Goal: Task Accomplishment & Management: Use online tool/utility

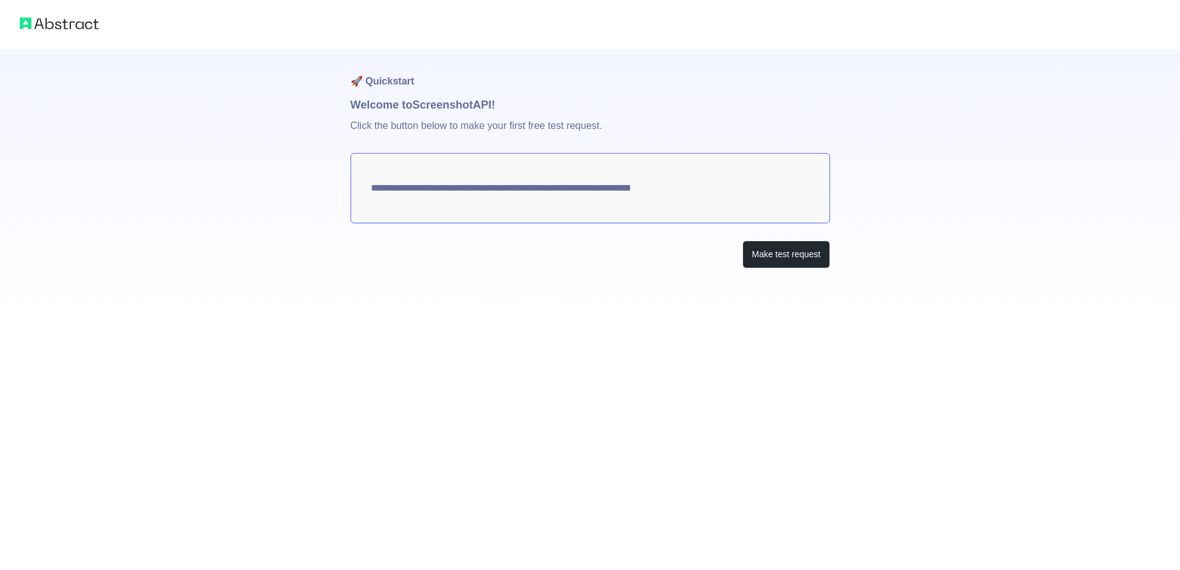
click at [588, 188] on textarea "**********" at bounding box center [589, 188] width 479 height 70
click at [767, 245] on button "Make test request" at bounding box center [785, 255] width 87 height 28
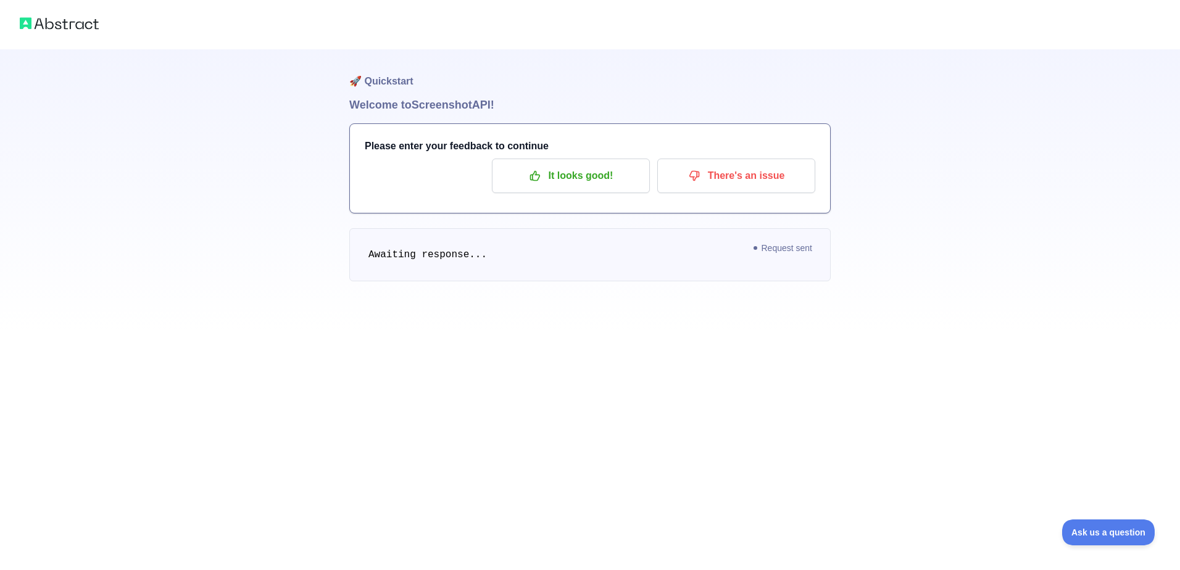
click at [913, 415] on div "🚀 Quickstart Welcome to Screenshot API! Please enter your feedback to continue …" at bounding box center [590, 285] width 1180 height 570
click at [743, 185] on p "There's an issue" at bounding box center [735, 175] width 139 height 21
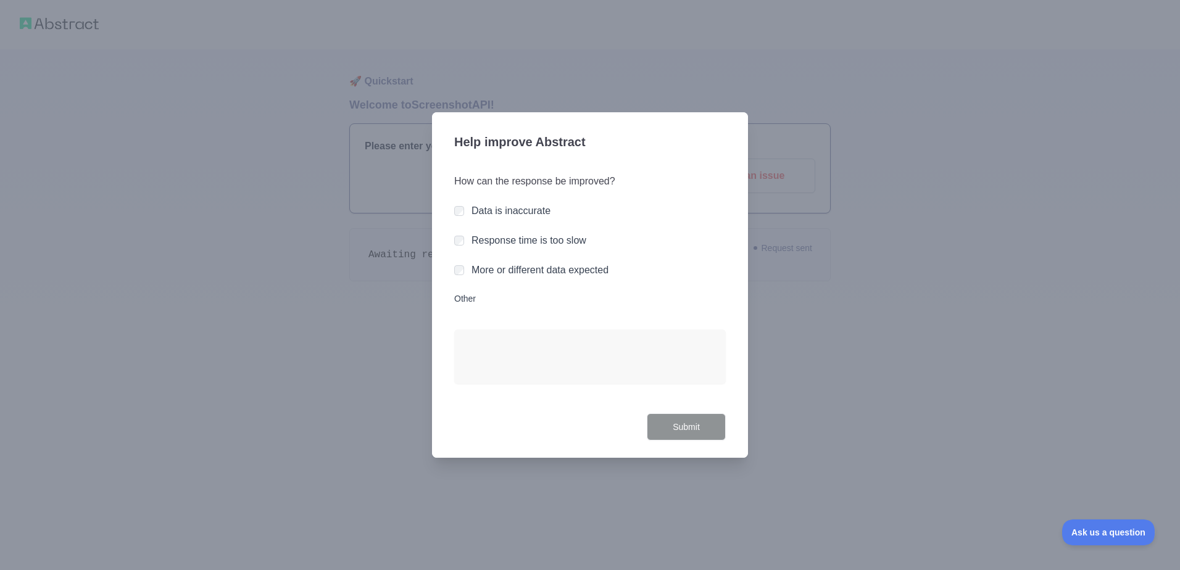
click at [549, 235] on label "Response time is too slow" at bounding box center [528, 240] width 115 height 10
click at [592, 289] on div "How can the response be improved? Data is inaccurate Response time is too slow …" at bounding box center [589, 286] width 271 height 254
click at [587, 275] on label "More or different data expected" at bounding box center [539, 270] width 137 height 10
click at [476, 298] on label "Other" at bounding box center [589, 298] width 271 height 12
click at [476, 329] on textarea "Other" at bounding box center [589, 356] width 271 height 54
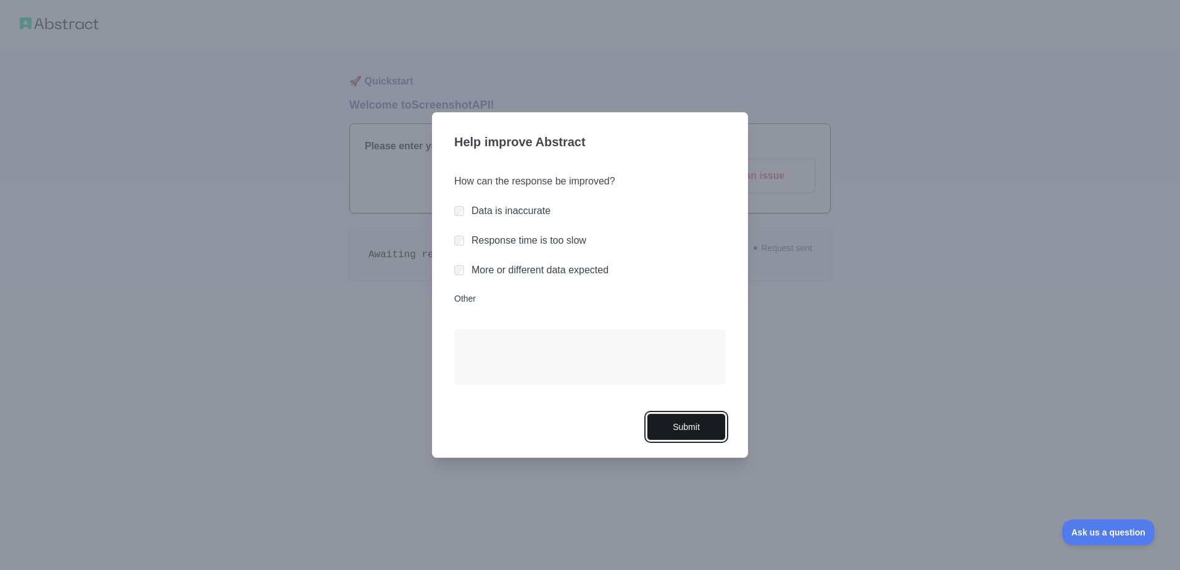
click at [678, 435] on button "Submit" at bounding box center [686, 427] width 79 height 28
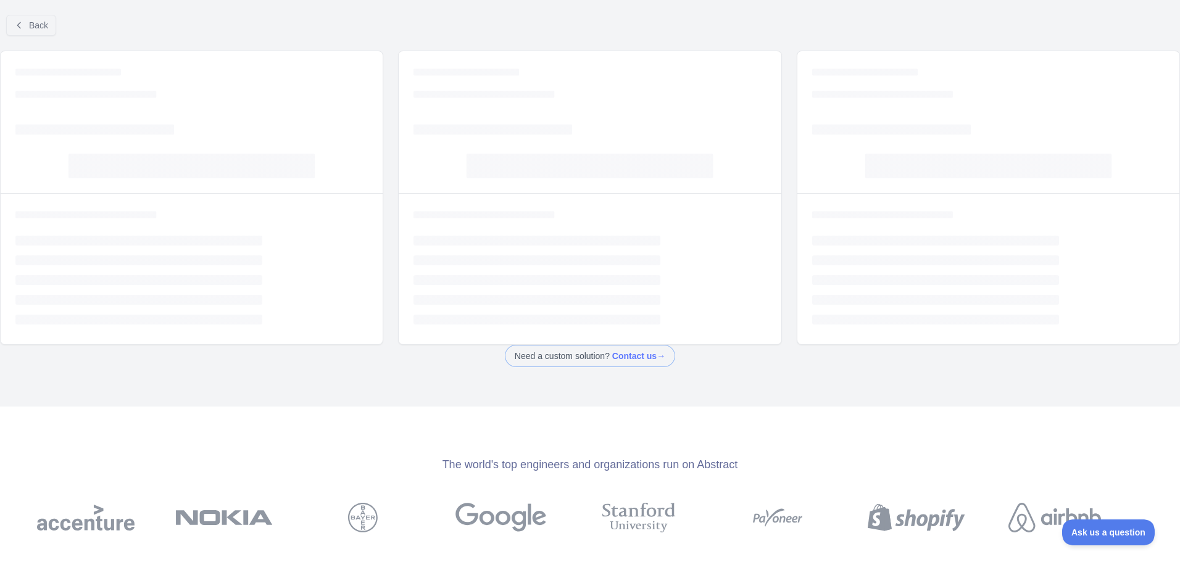
click at [678, 435] on div "The world's top engineers and organizations run on Abstract" at bounding box center [590, 494] width 1180 height 175
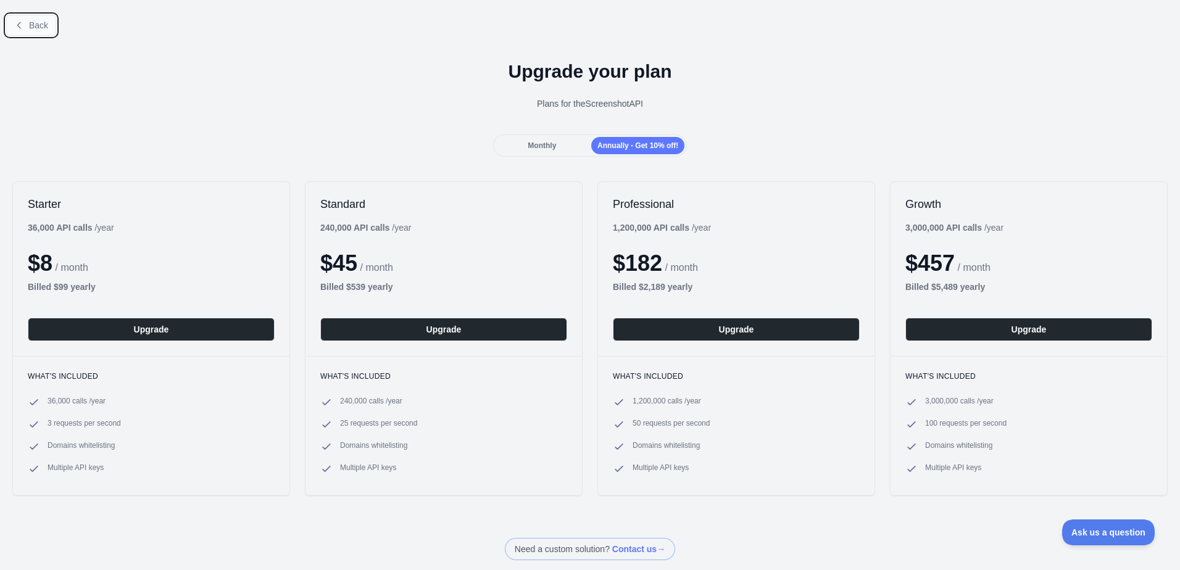
click at [39, 24] on span "Back" at bounding box center [38, 25] width 19 height 10
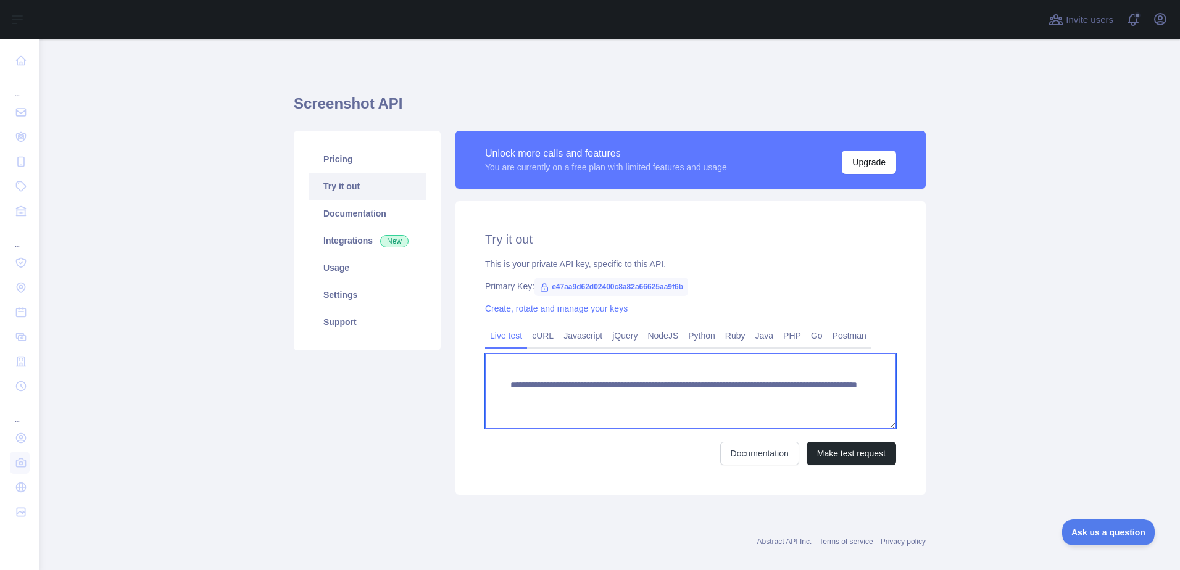
click at [647, 379] on textarea "**********" at bounding box center [690, 391] width 411 height 75
click at [759, 402] on textarea "**********" at bounding box center [690, 391] width 411 height 75
drag, startPoint x: 739, startPoint y: 398, endPoint x: 828, endPoint y: 395, distance: 89.5
click at [828, 395] on textarea "**********" at bounding box center [690, 391] width 411 height 75
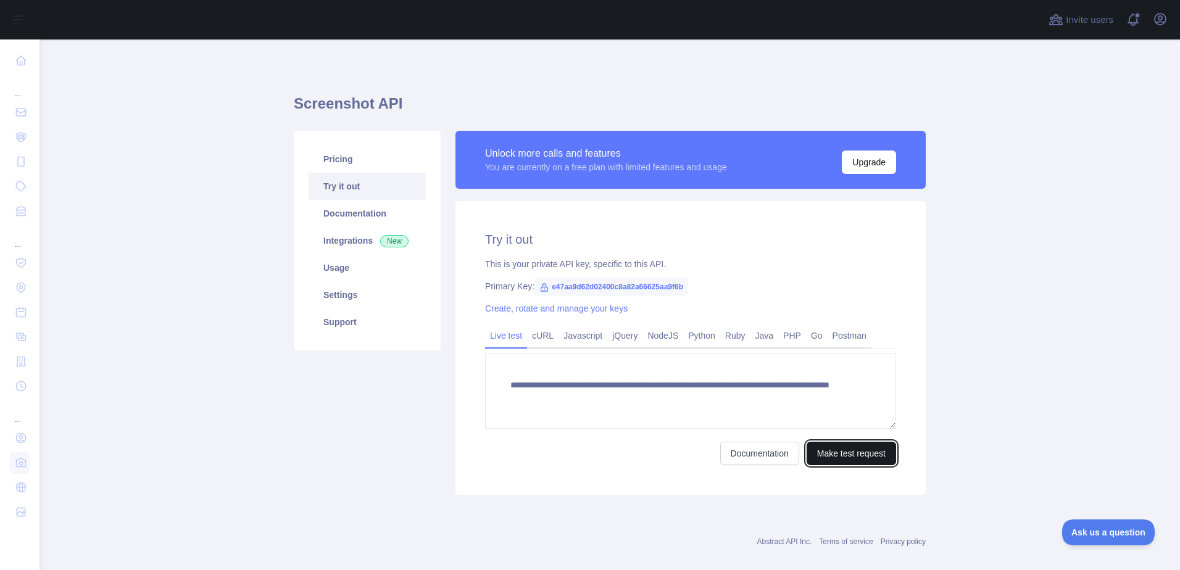
click at [842, 454] on button "Make test request" at bounding box center [850, 453] width 89 height 23
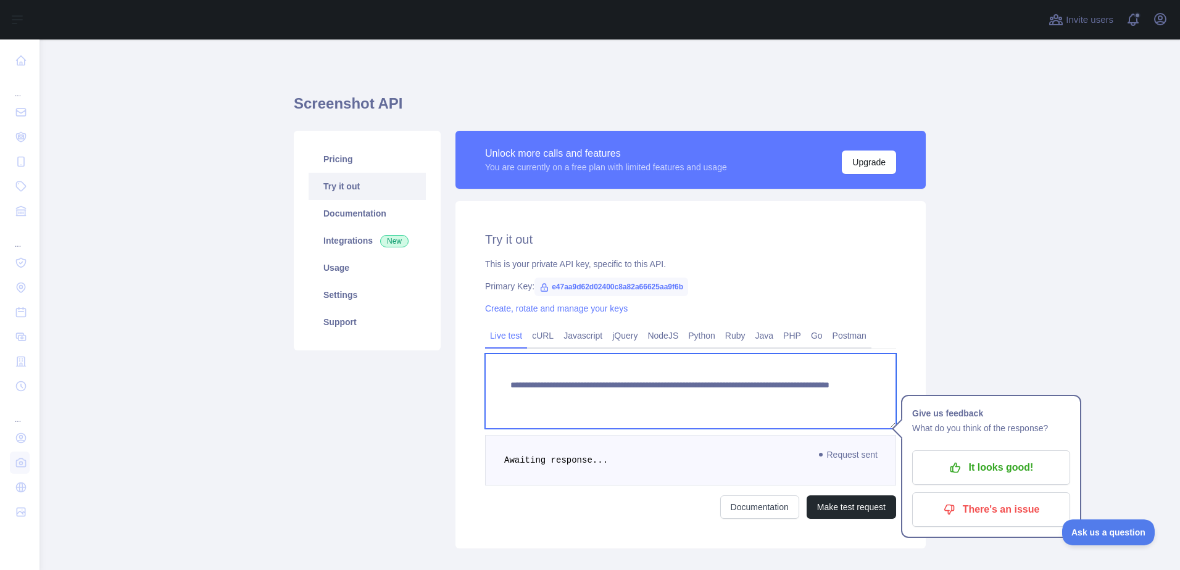
click at [737, 401] on textarea "**********" at bounding box center [690, 391] width 411 height 75
drag, startPoint x: 710, startPoint y: 397, endPoint x: 795, endPoint y: 396, distance: 85.2
click at [795, 396] on textarea "**********" at bounding box center [690, 391] width 411 height 75
paste textarea "*****"
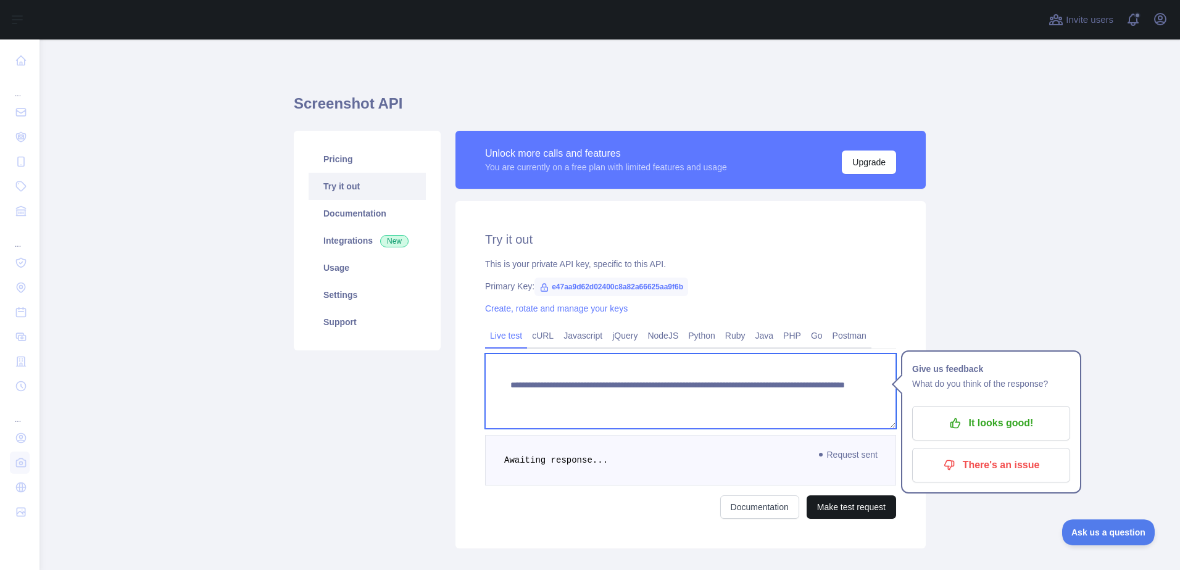
type textarea "**********"
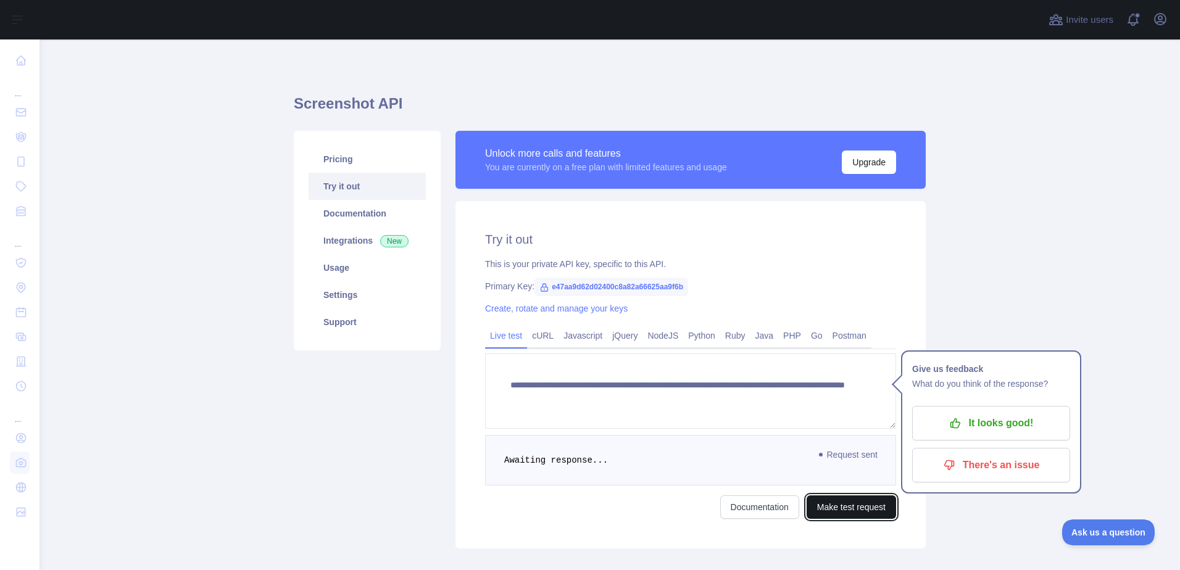
click at [876, 499] on button "Make test request" at bounding box center [850, 506] width 89 height 23
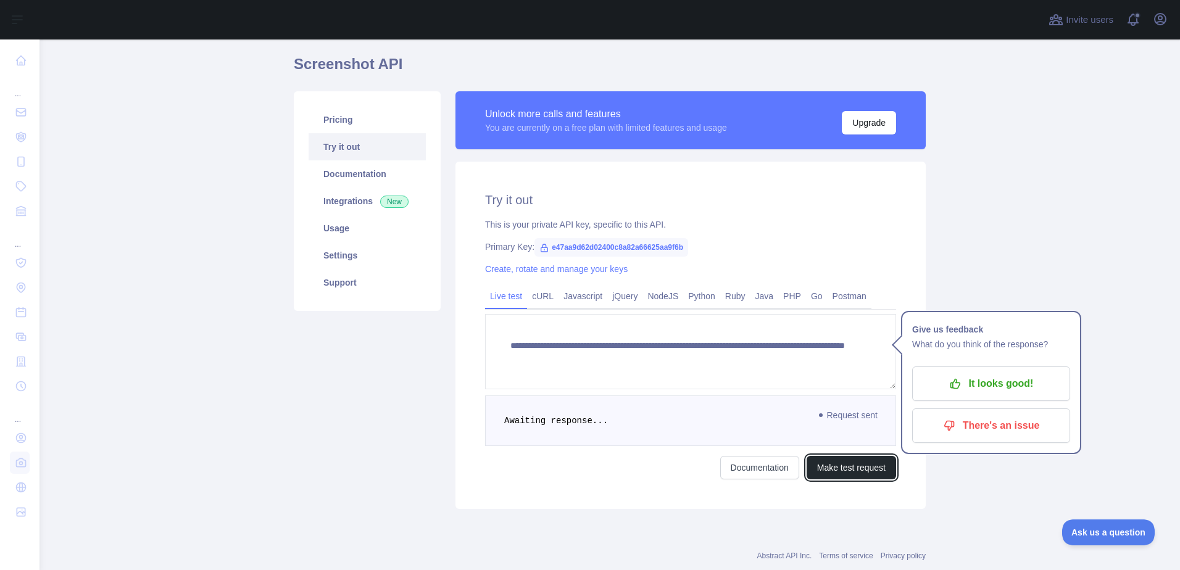
scroll to position [70, 0]
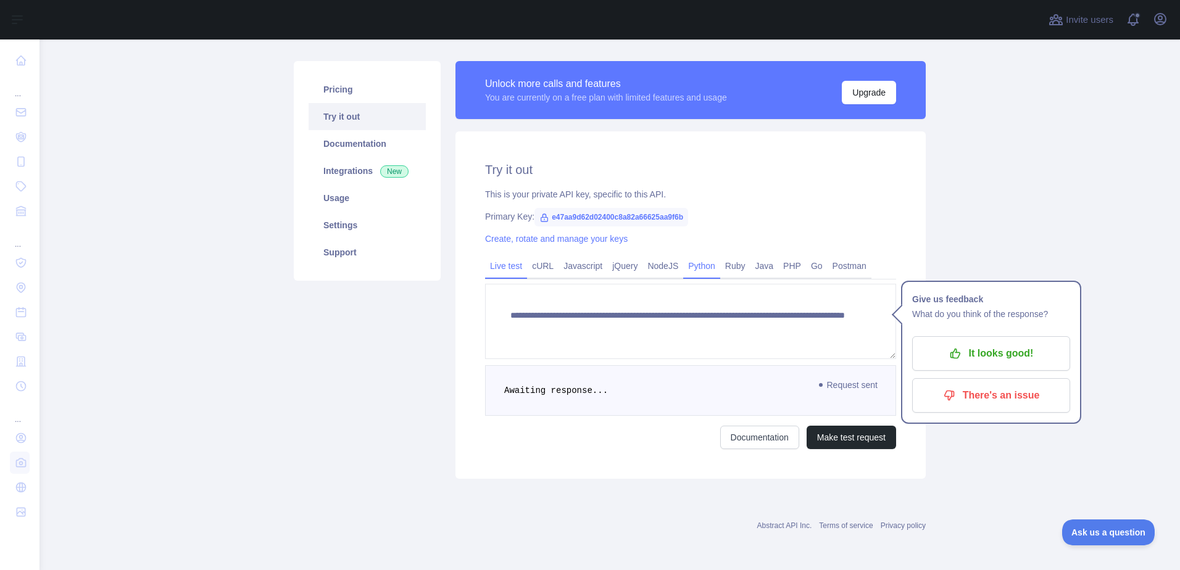
click at [708, 263] on link "Python" at bounding box center [701, 266] width 37 height 20
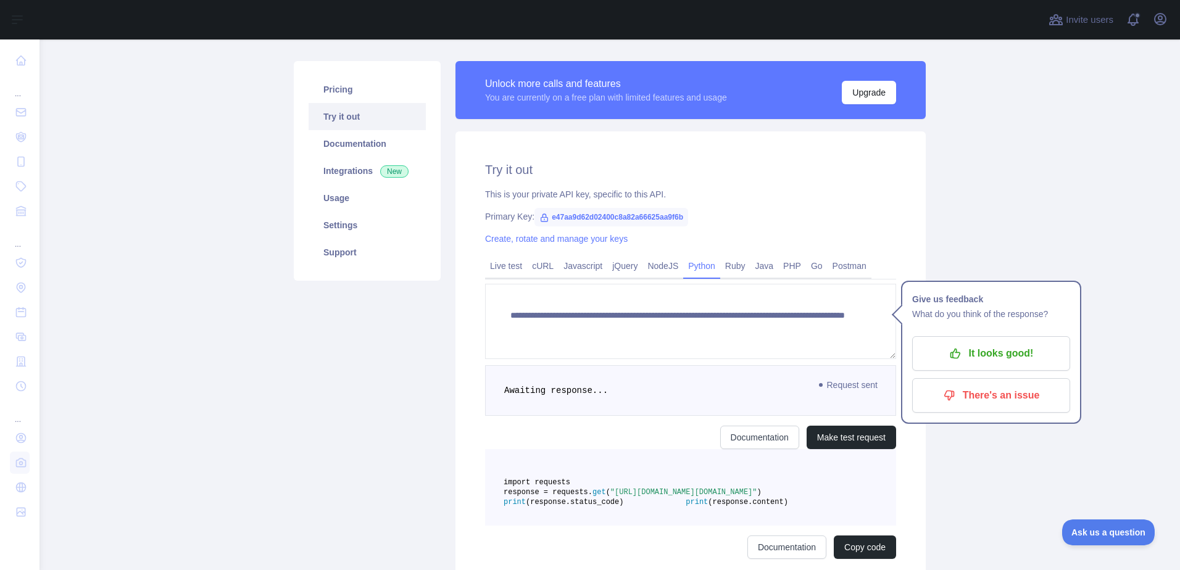
scroll to position [44, 0]
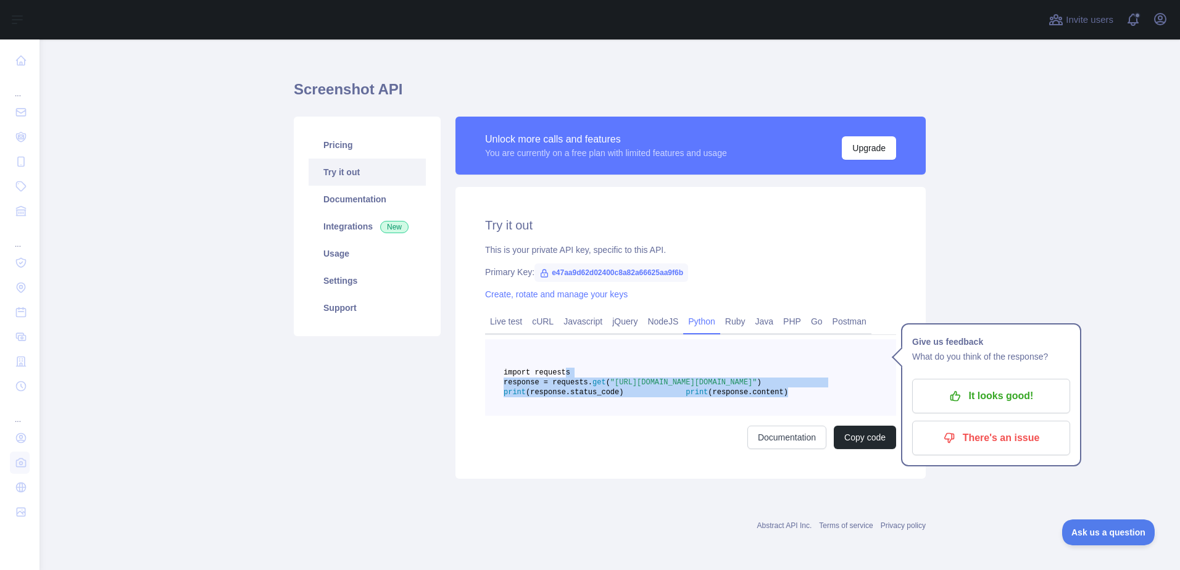
drag, startPoint x: 557, startPoint y: 344, endPoint x: 682, endPoint y: 388, distance: 132.3
click at [682, 388] on pre "import requests response = requests. get ( "[URL][DOMAIN_NAME][DOMAIN_NAME]" ) …" at bounding box center [690, 377] width 411 height 77
drag, startPoint x: 682, startPoint y: 388, endPoint x: 615, endPoint y: 362, distance: 72.1
copy code "import requests response = requests. get ( "[URL][DOMAIN_NAME][DOMAIN_NAME]" ) …"
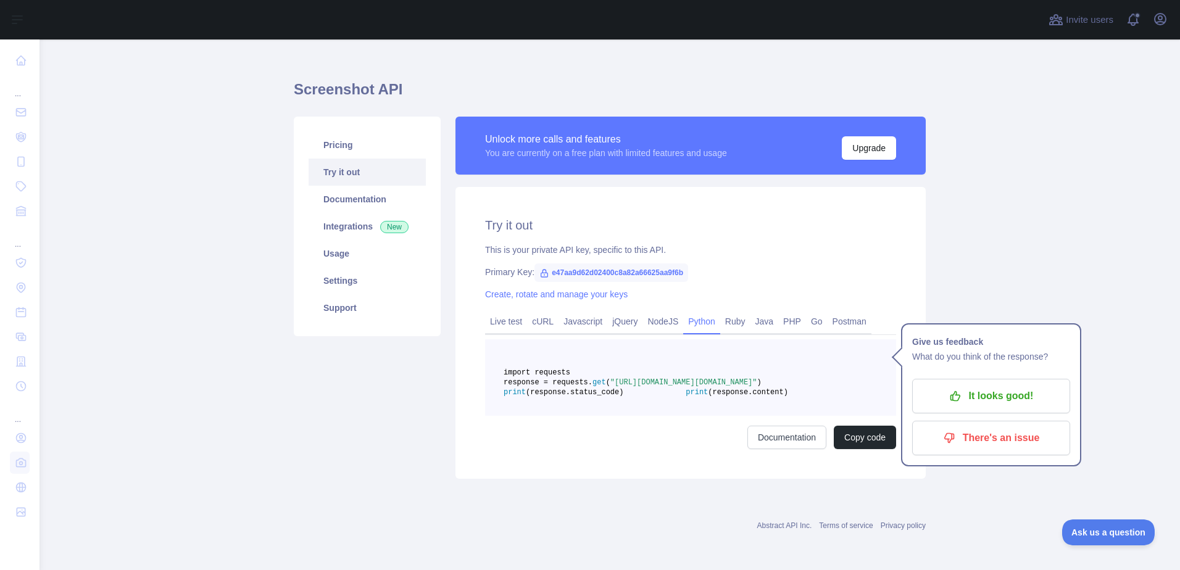
click at [360, 373] on div "Pricing Try it out Documentation Integrations New Usage Settings Support" at bounding box center [367, 298] width 162 height 362
click at [833, 244] on div "This is your private API key, specific to this API." at bounding box center [690, 250] width 411 height 12
click at [1026, 250] on main "Screenshot API Pricing Try it out Documentation Integrations New Usage Settings…" at bounding box center [609, 304] width 1140 height 531
click at [360, 186] on link "Documentation" at bounding box center [367, 199] width 117 height 27
click at [334, 240] on link "Usage" at bounding box center [367, 253] width 117 height 27
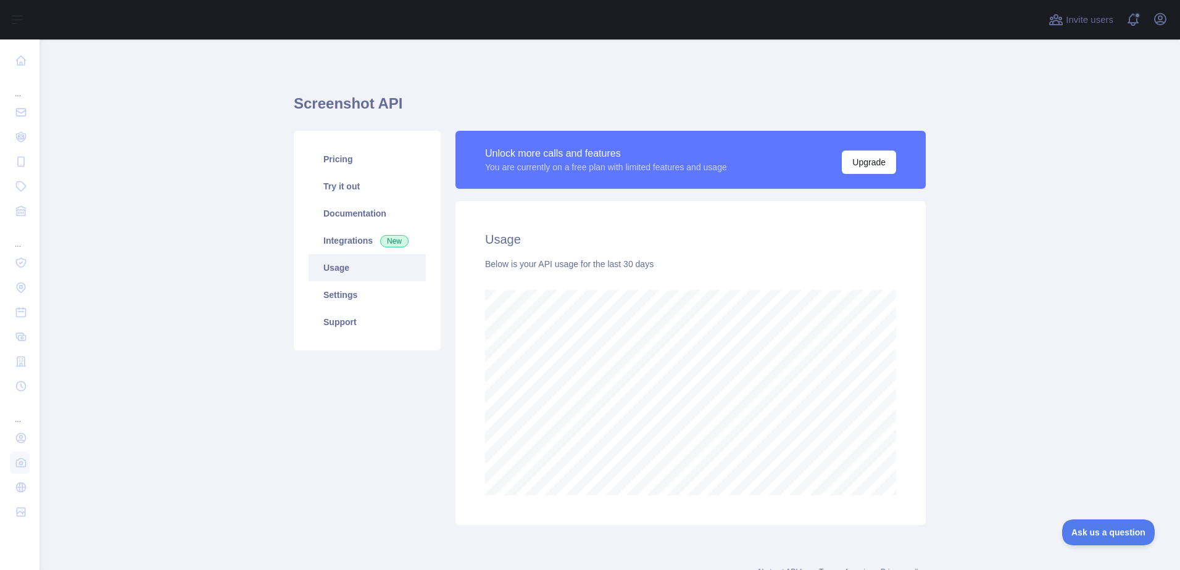
scroll to position [531, 1131]
click at [354, 294] on link "Settings" at bounding box center [367, 294] width 117 height 27
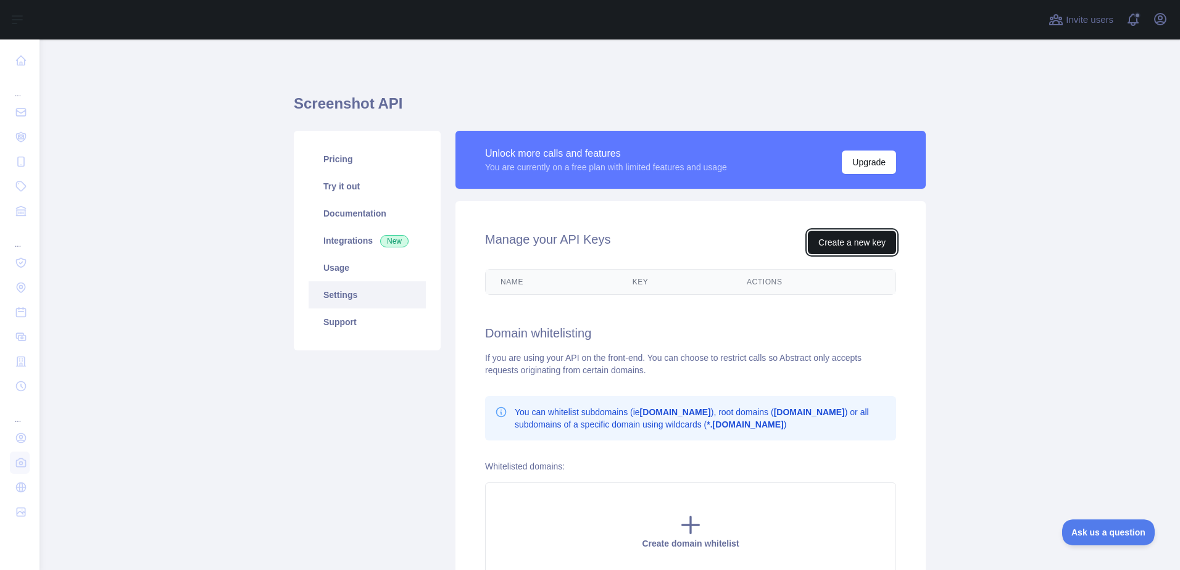
click at [874, 242] on button "Create a new key" at bounding box center [852, 242] width 88 height 23
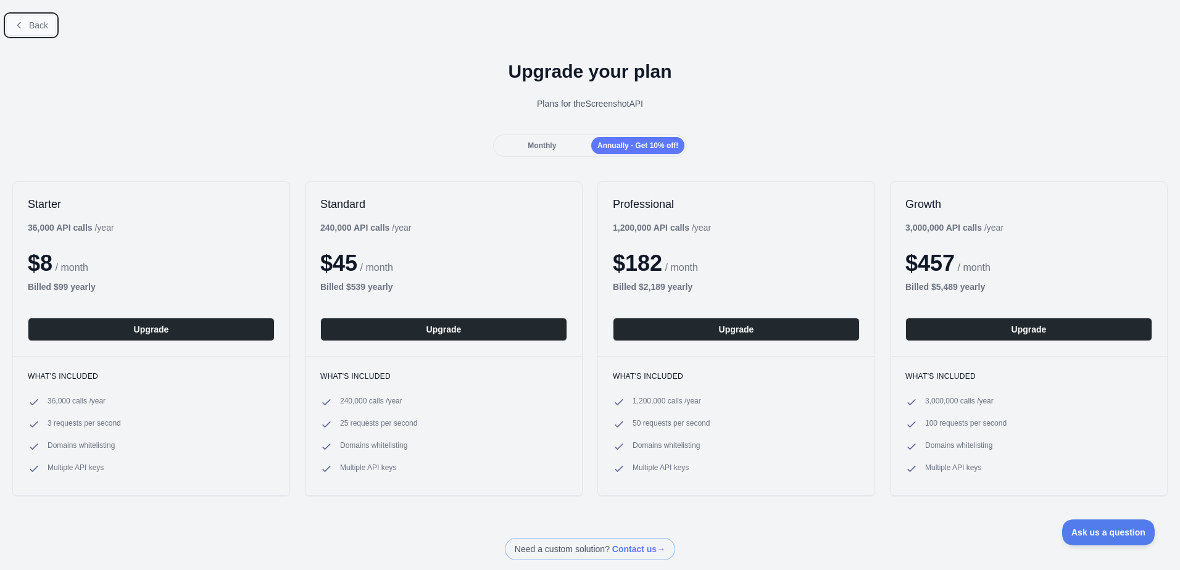
click at [21, 22] on icon at bounding box center [19, 25] width 10 height 10
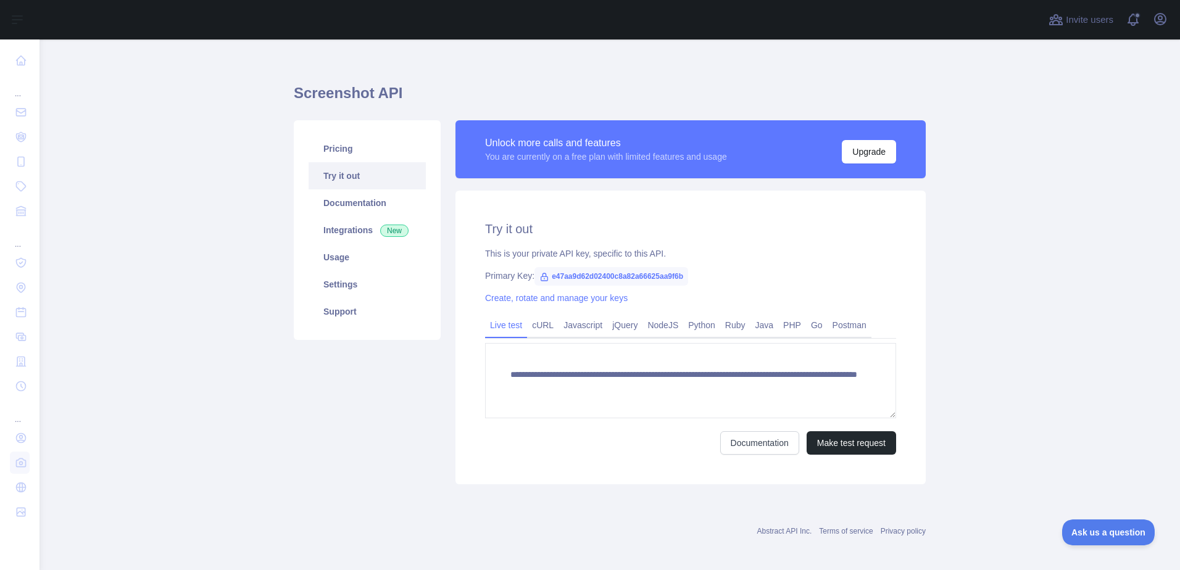
scroll to position [16, 0]
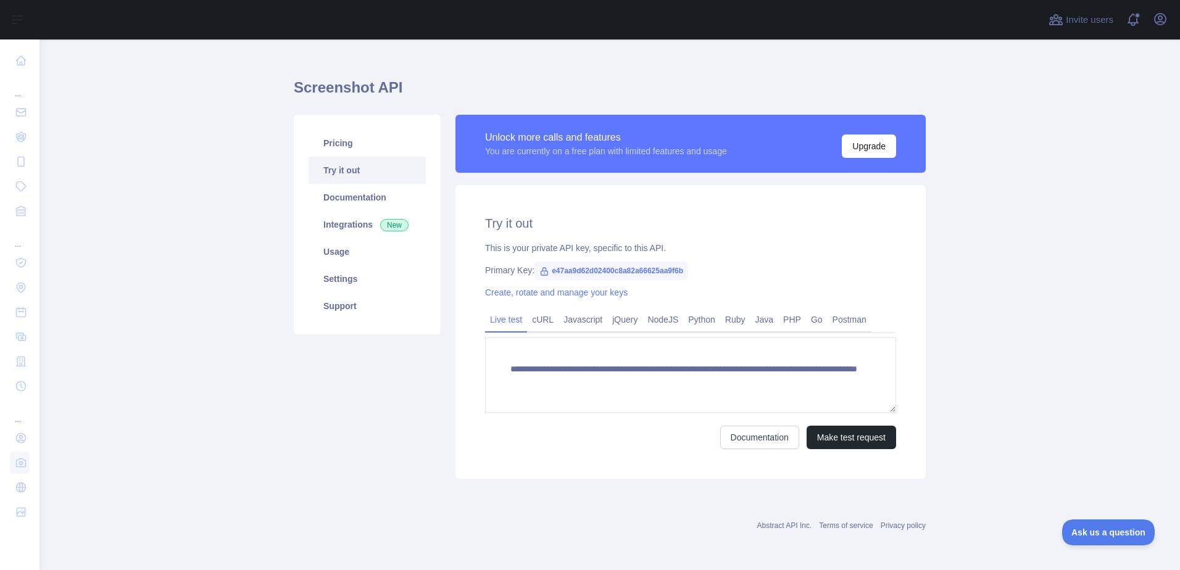
click at [592, 267] on span "e47aa9d62d02400c8a82a66625aa9f6b" at bounding box center [611, 271] width 154 height 19
drag, startPoint x: 592, startPoint y: 267, endPoint x: 692, endPoint y: 323, distance: 114.6
click at [692, 323] on link "Python" at bounding box center [701, 320] width 37 height 20
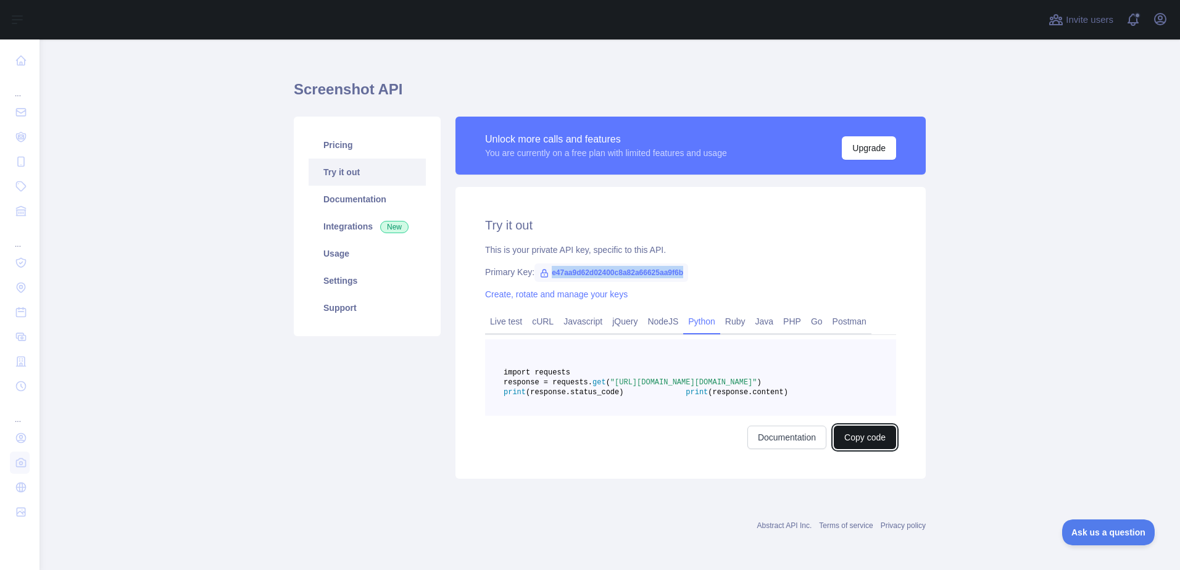
click at [859, 449] on button "Copy code" at bounding box center [865, 437] width 62 height 23
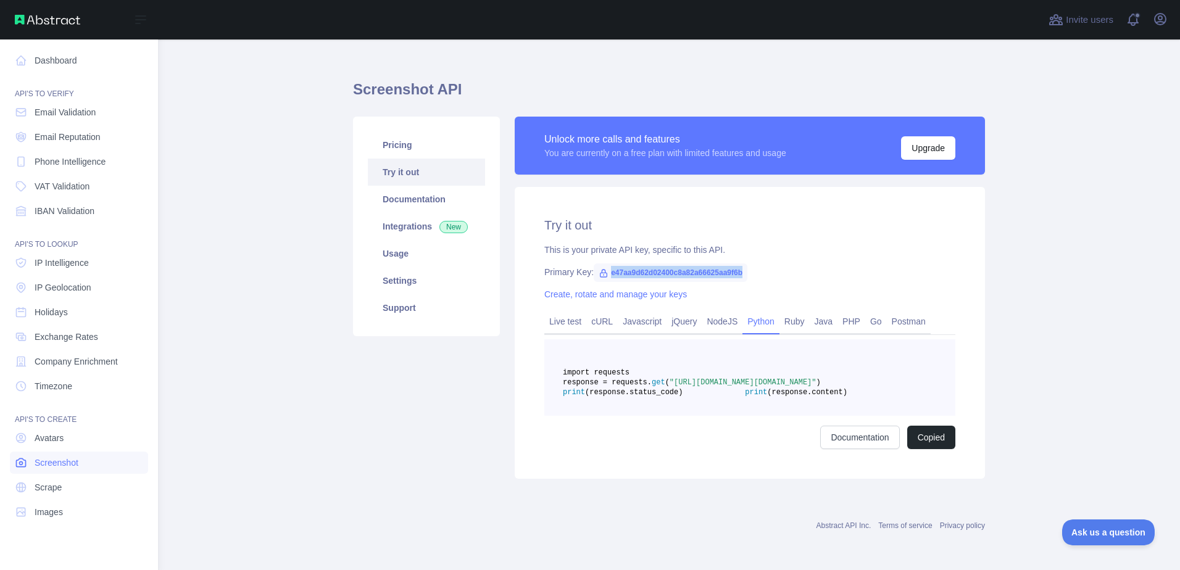
click at [91, 464] on link "Screenshot" at bounding box center [79, 463] width 138 height 22
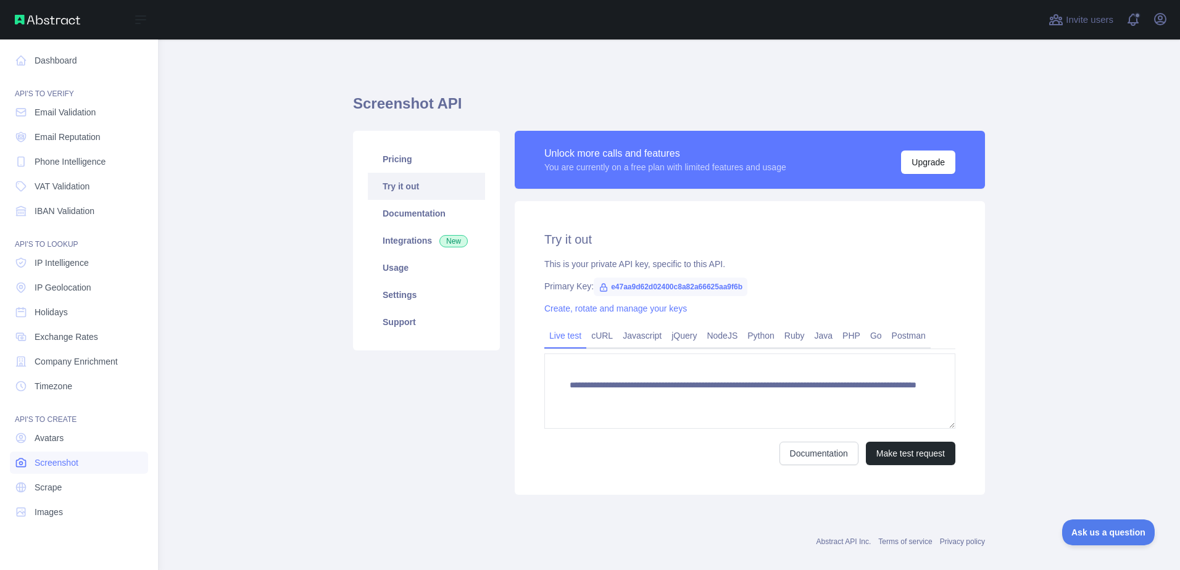
click at [91, 464] on link "Screenshot" at bounding box center [79, 463] width 138 height 22
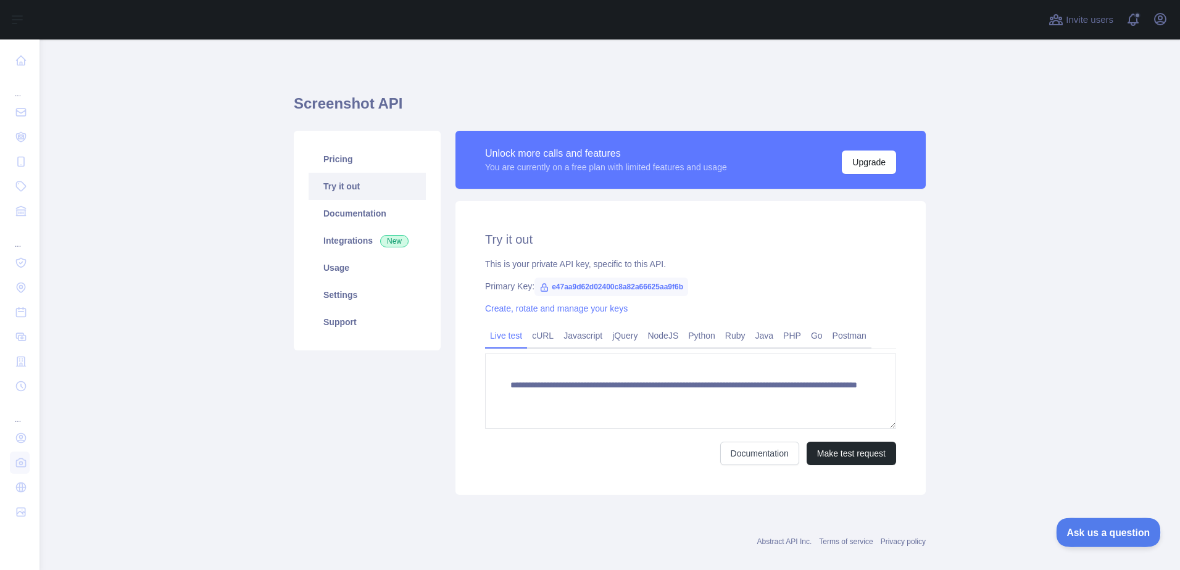
click at [1086, 527] on span "Ask us a question" at bounding box center [1102, 530] width 93 height 9
click at [1083, 523] on button "Ask us a question" at bounding box center [1102, 530] width 89 height 25
click at [1072, 541] on button "Ask us a question" at bounding box center [1102, 530] width 89 height 25
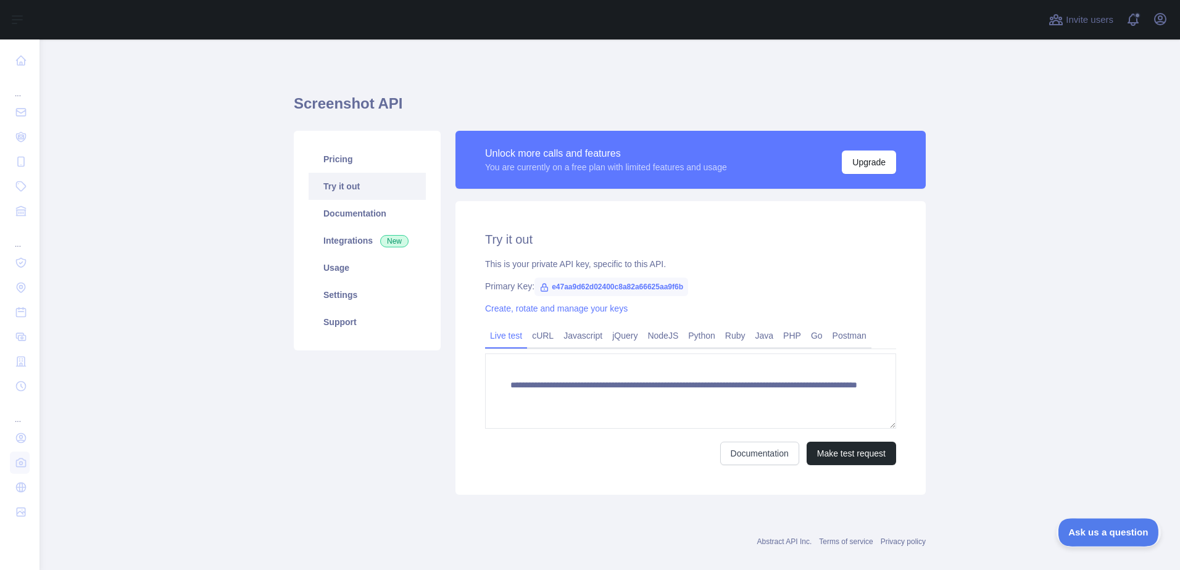
click at [1080, 537] on button "Ask us a question" at bounding box center [1102, 530] width 89 height 25
click at [1082, 537] on button "Ask us a question" at bounding box center [1102, 530] width 89 height 25
click at [1085, 537] on button "Ask us a question" at bounding box center [1102, 530] width 89 height 25
click at [1087, 536] on button "Ask us a question" at bounding box center [1102, 530] width 89 height 25
click at [1045, 275] on main "**********" at bounding box center [609, 304] width 1140 height 531
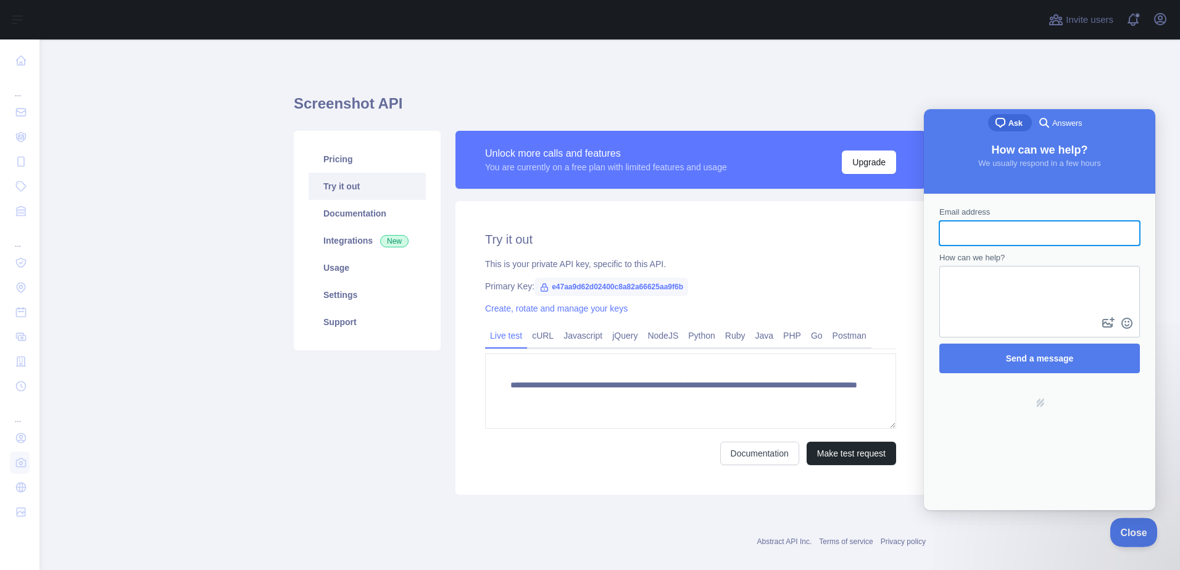
click at [1132, 533] on span "Close" at bounding box center [1130, 530] width 42 height 9
